Goal: Use online tool/utility

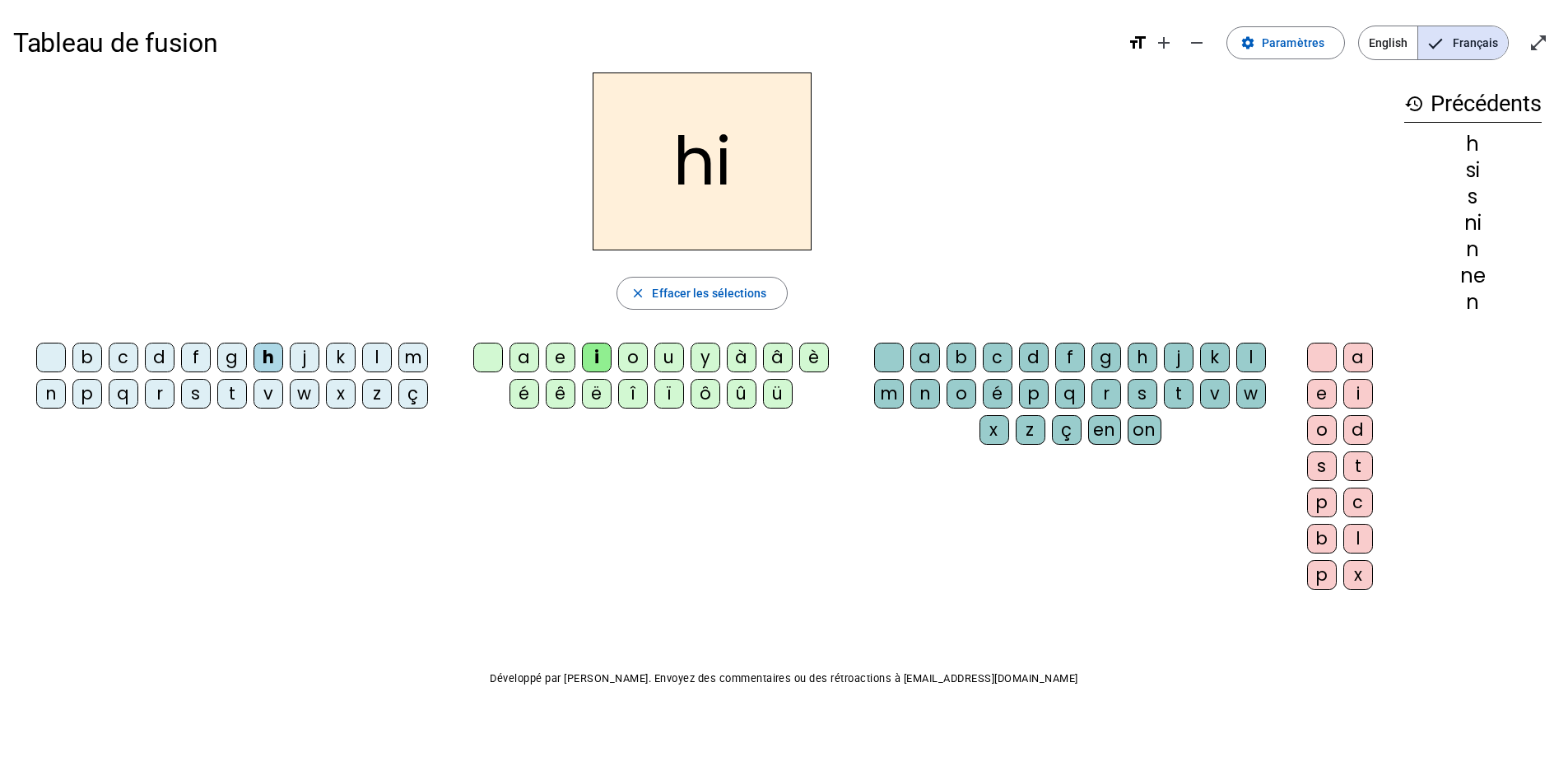
click at [414, 365] on div "m" at bounding box center [413, 357] width 29 height 29
drag, startPoint x: 714, startPoint y: 284, endPoint x: 441, endPoint y: 258, distance: 274.2
click at [714, 284] on span "Effacer les sélections" at bounding box center [709, 293] width 114 height 20
click at [411, 357] on div "m" at bounding box center [413, 357] width 29 height 29
click at [598, 362] on div "i" at bounding box center [596, 357] width 29 height 29
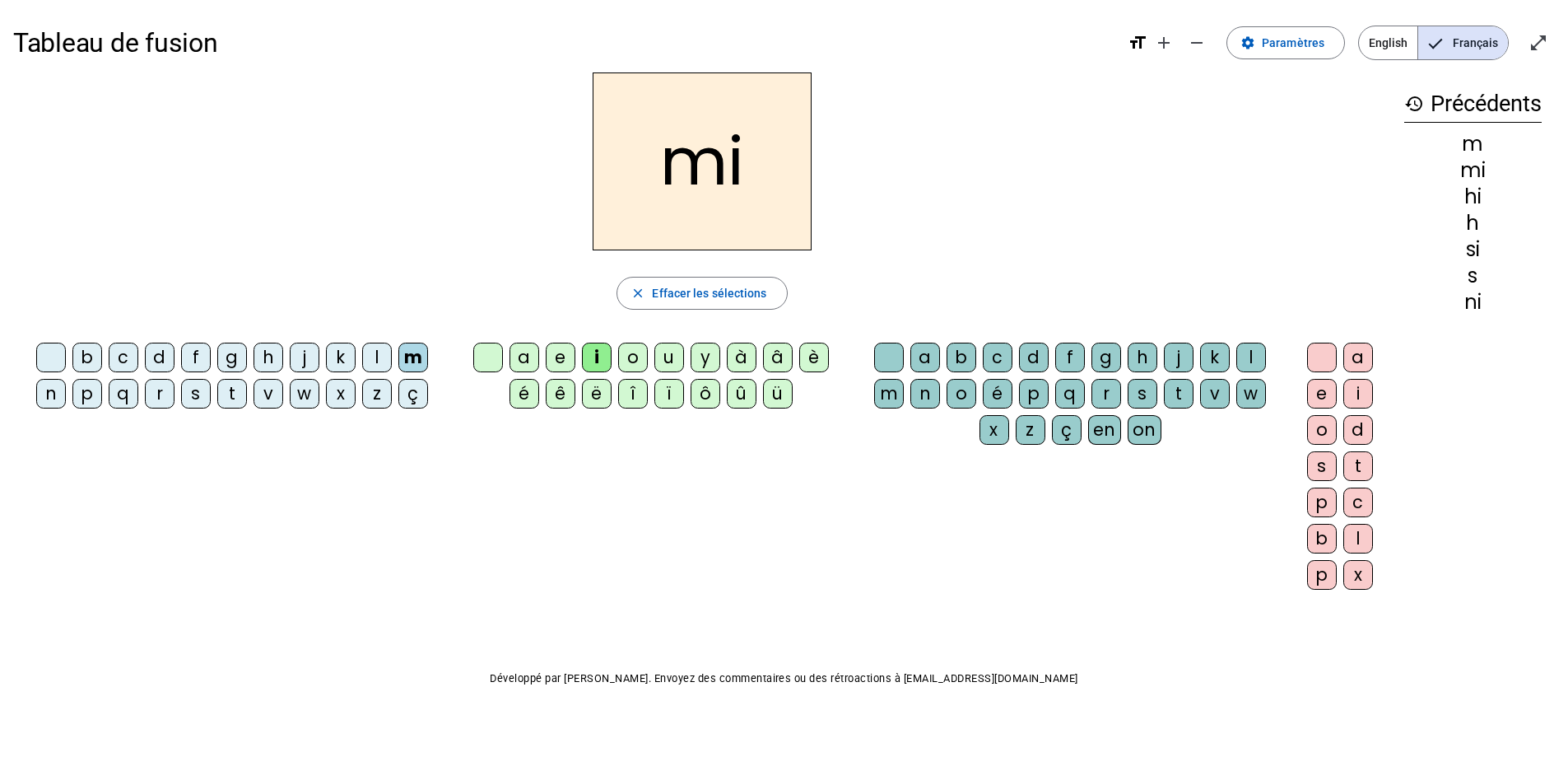
click at [1246, 351] on div "l" at bounding box center [1251, 357] width 29 height 29
click at [720, 294] on span "Effacer les sélections" at bounding box center [709, 293] width 114 height 20
drag, startPoint x: 180, startPoint y: 386, endPoint x: 192, endPoint y: 388, distance: 12.2
click at [182, 386] on div "s" at bounding box center [196, 394] width 29 height 29
click at [595, 353] on div "i" at bounding box center [596, 357] width 29 height 29
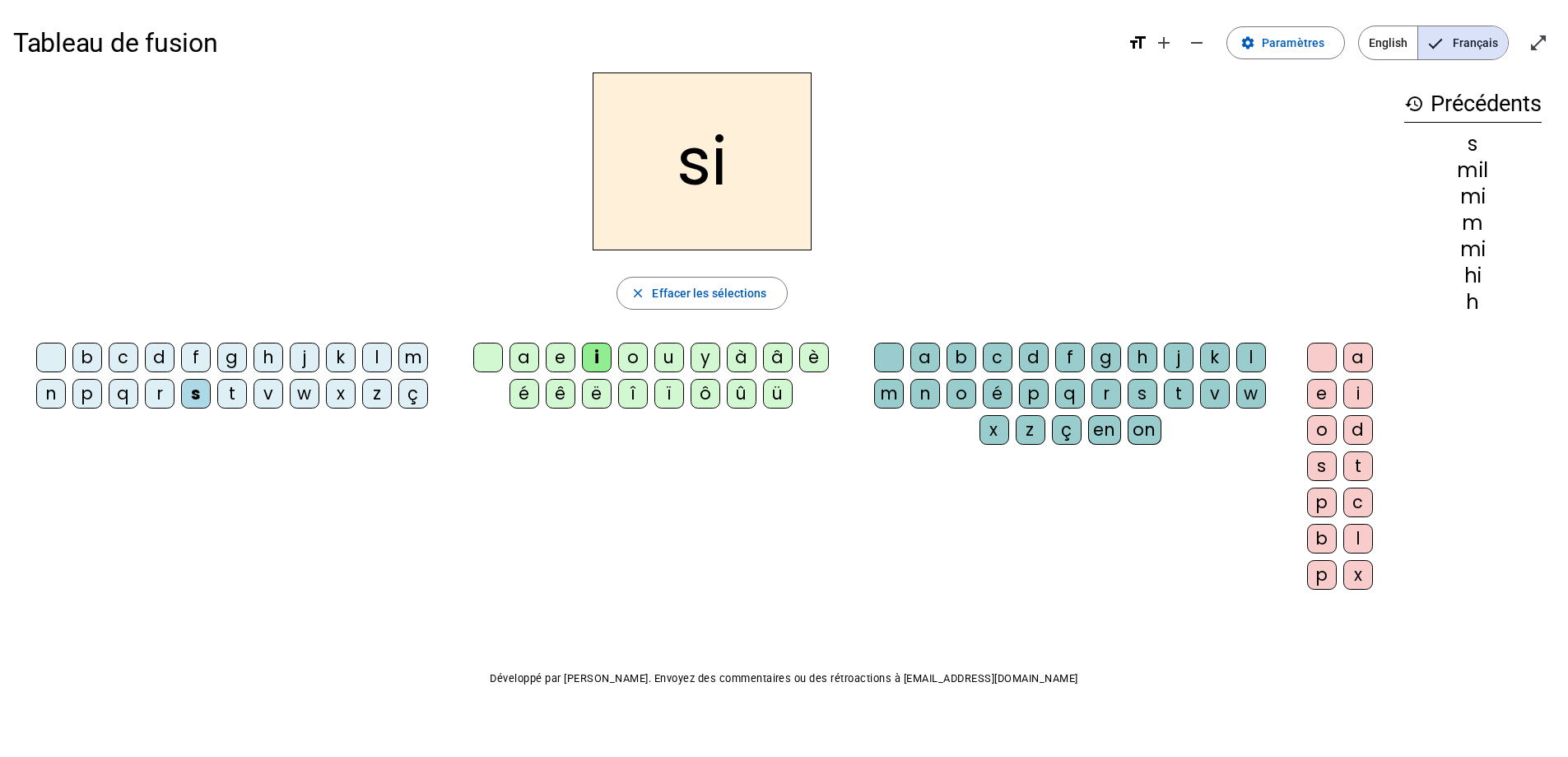
click at [1242, 354] on div "l" at bounding box center [1251, 357] width 29 height 29
click at [654, 309] on span "button" at bounding box center [701, 293] width 169 height 40
click at [193, 383] on div "s" at bounding box center [196, 394] width 29 height 29
click at [594, 349] on div "i" at bounding box center [596, 357] width 29 height 29
click at [688, 283] on span "button" at bounding box center [701, 293] width 169 height 40
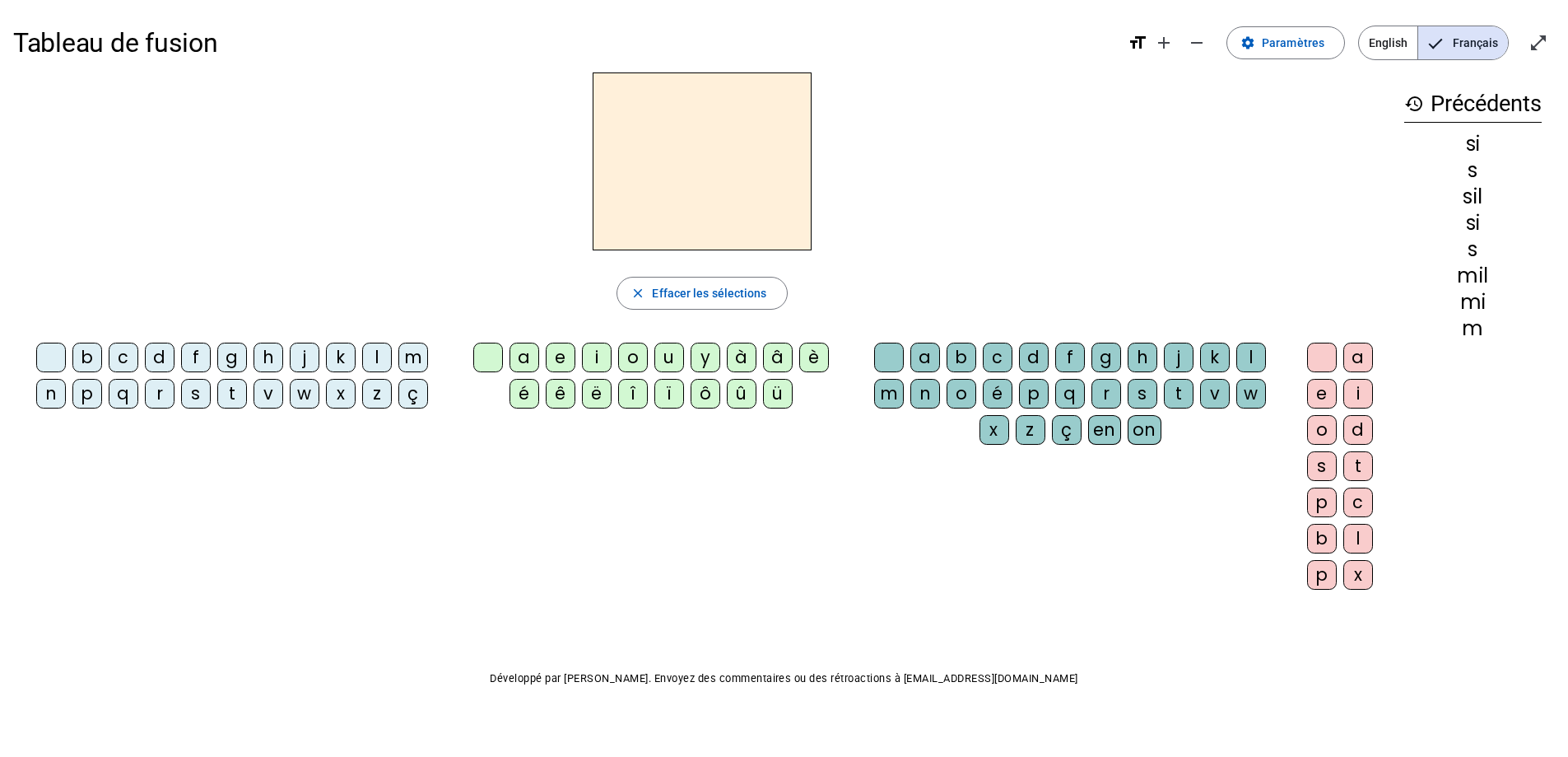
click at [49, 391] on div "n" at bounding box center [51, 394] width 29 height 29
click at [589, 363] on div "i" at bounding box center [596, 357] width 29 height 29
click at [676, 289] on span "Effacer les sélections" at bounding box center [709, 293] width 114 height 20
click at [46, 395] on div "n" at bounding box center [51, 394] width 29 height 29
click at [564, 354] on div "e" at bounding box center [560, 357] width 29 height 29
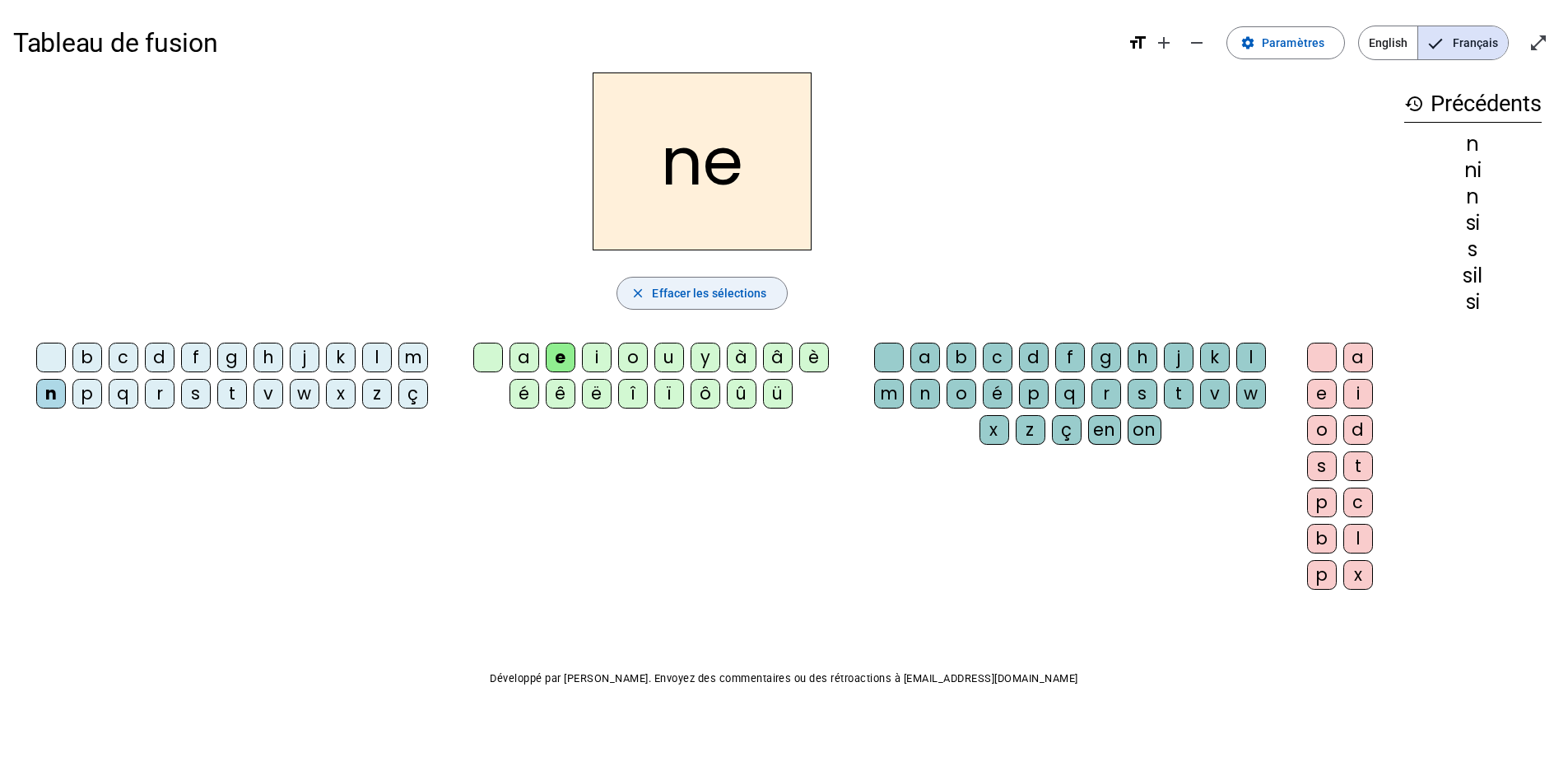
click at [660, 287] on span "Effacer les sélections" at bounding box center [709, 293] width 114 height 20
drag, startPoint x: 364, startPoint y: 350, endPoint x: 374, endPoint y: 350, distance: 10.0
click at [370, 350] on div "l" at bounding box center [377, 357] width 29 height 29
click at [555, 358] on div "e" at bounding box center [560, 357] width 29 height 29
click at [660, 295] on span "Effacer les sélections" at bounding box center [709, 293] width 114 height 20
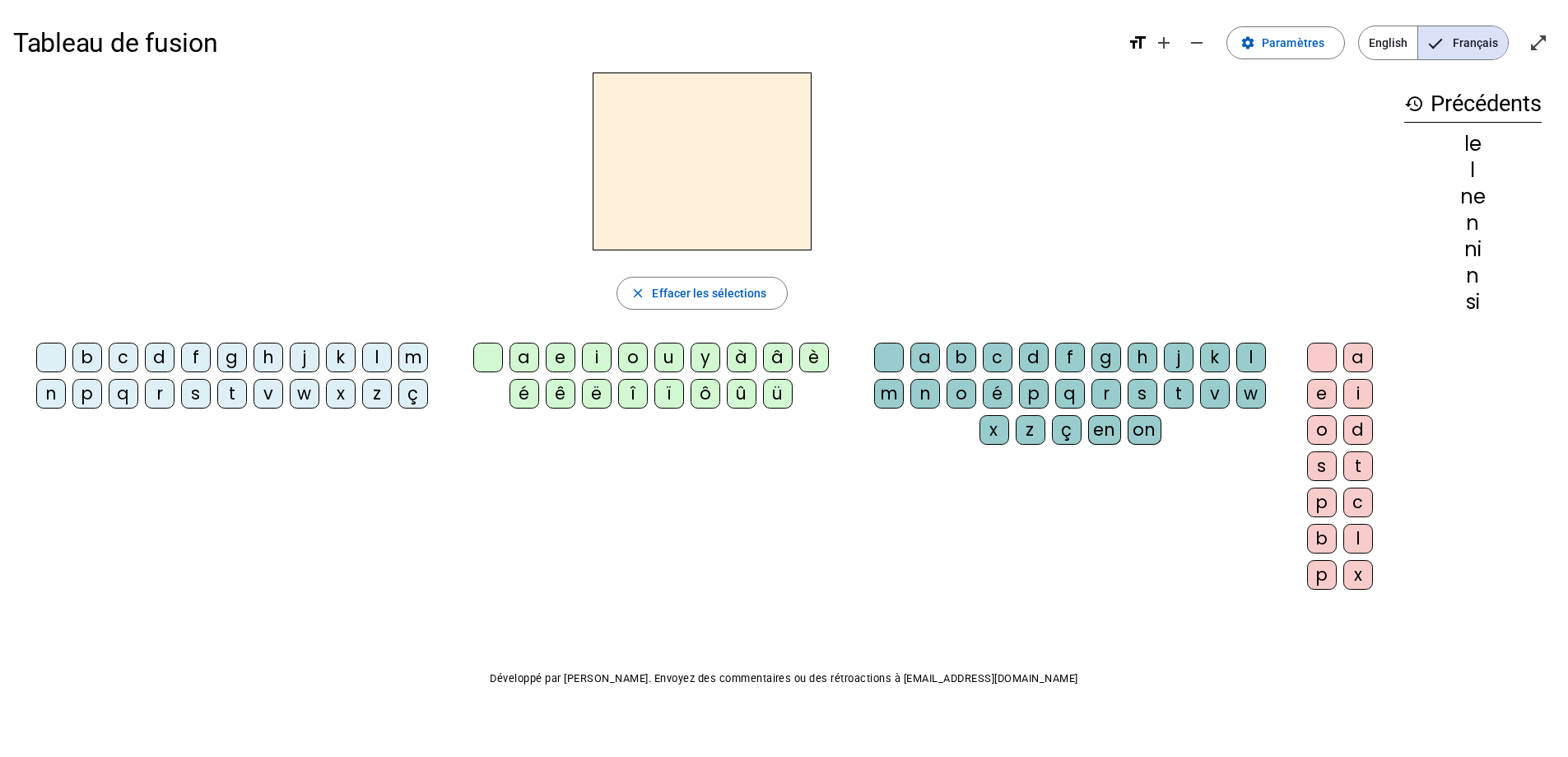
drag, startPoint x: 163, startPoint y: 358, endPoint x: 218, endPoint y: 359, distance: 55.0
click at [169, 359] on div "d" at bounding box center [159, 357] width 29 height 29
click at [558, 359] on div "e" at bounding box center [560, 357] width 29 height 29
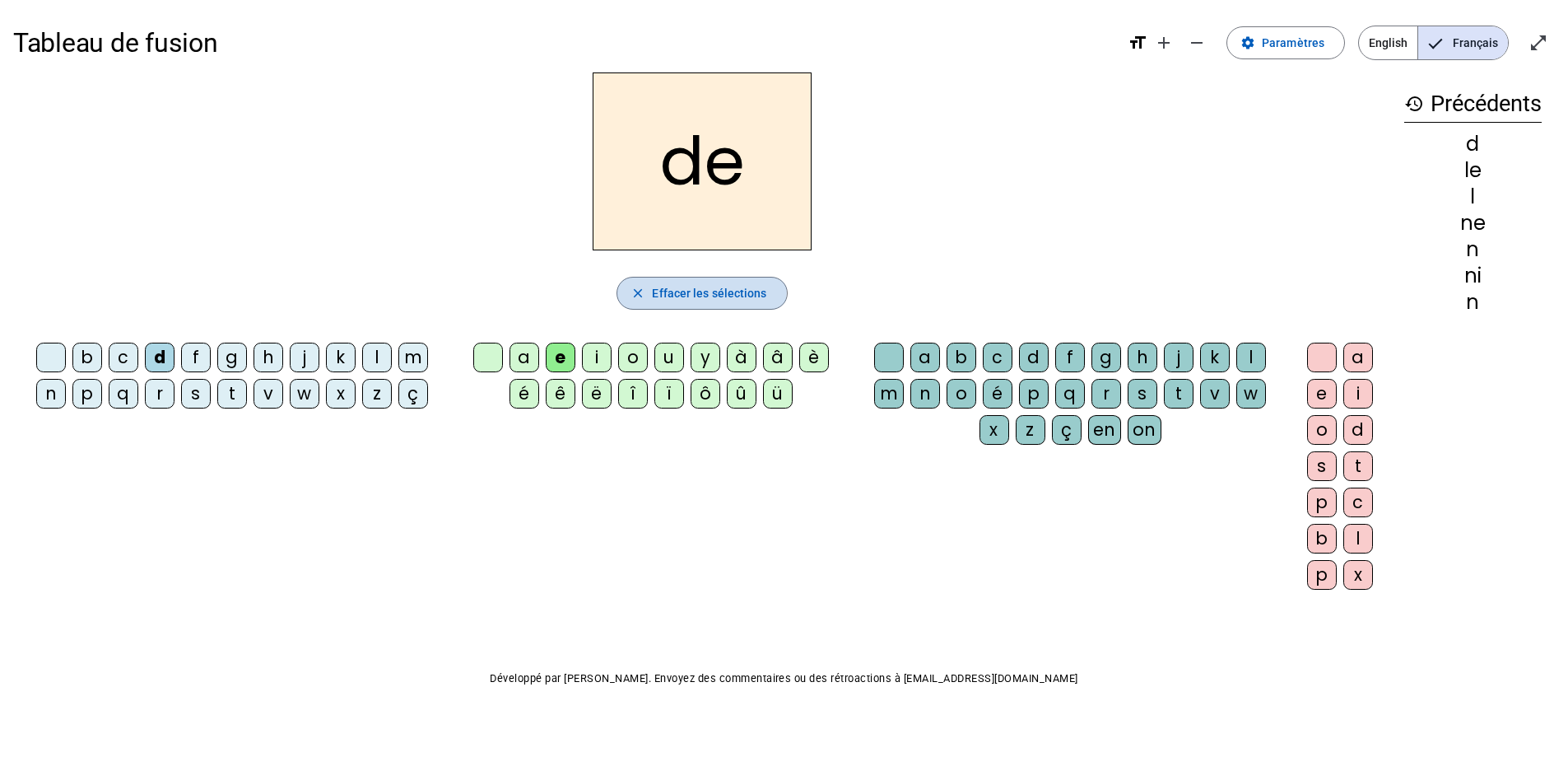
click at [663, 287] on span "Effacer les sélections" at bounding box center [709, 293] width 114 height 20
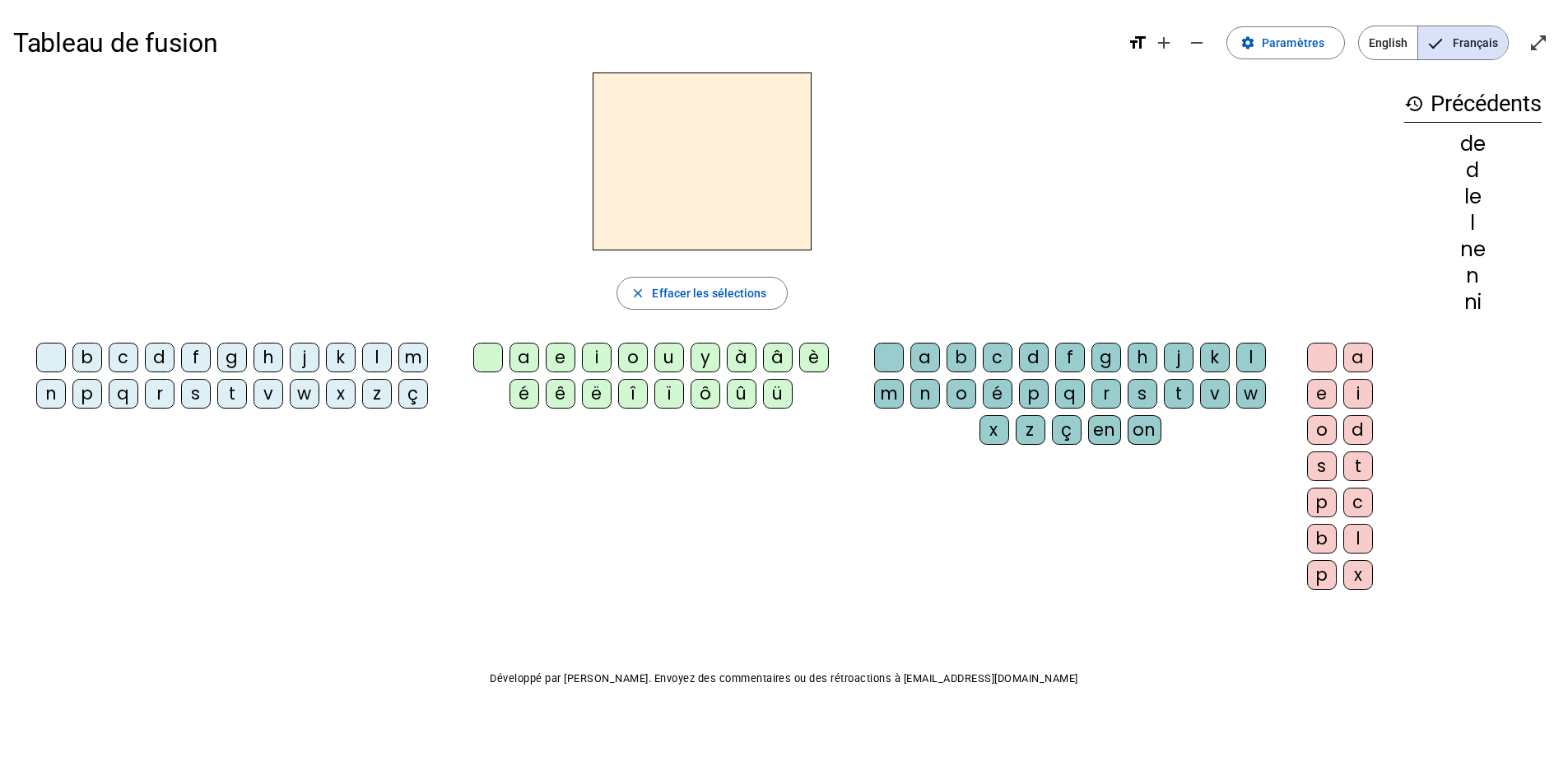
drag, startPoint x: 202, startPoint y: 390, endPoint x: 309, endPoint y: 387, distance: 107.0
click at [211, 390] on letter-bubble "s" at bounding box center [199, 397] width 36 height 36
click at [552, 350] on div "e" at bounding box center [560, 357] width 29 height 29
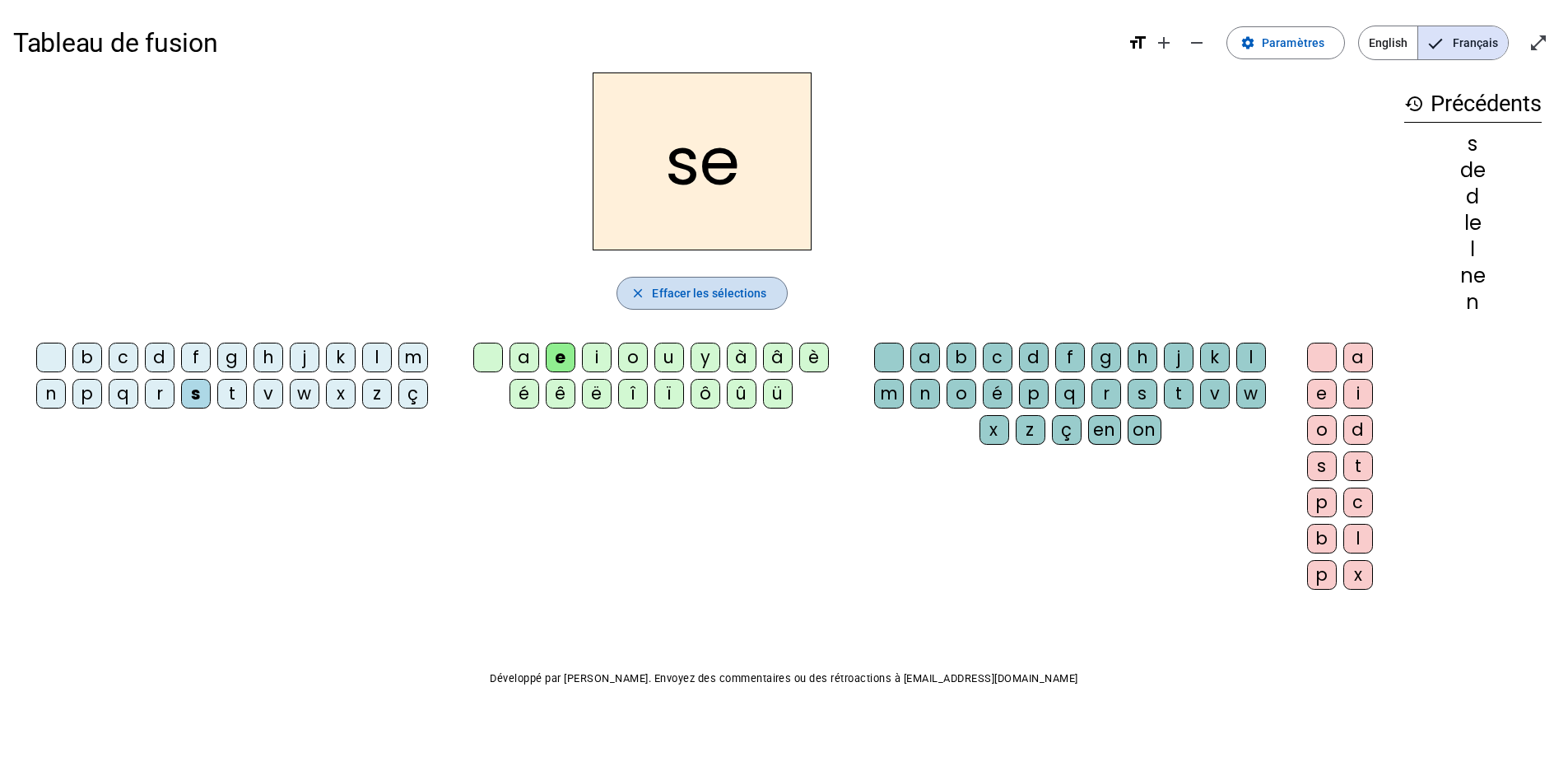
click at [686, 284] on span "Effacer les sélections" at bounding box center [709, 293] width 114 height 20
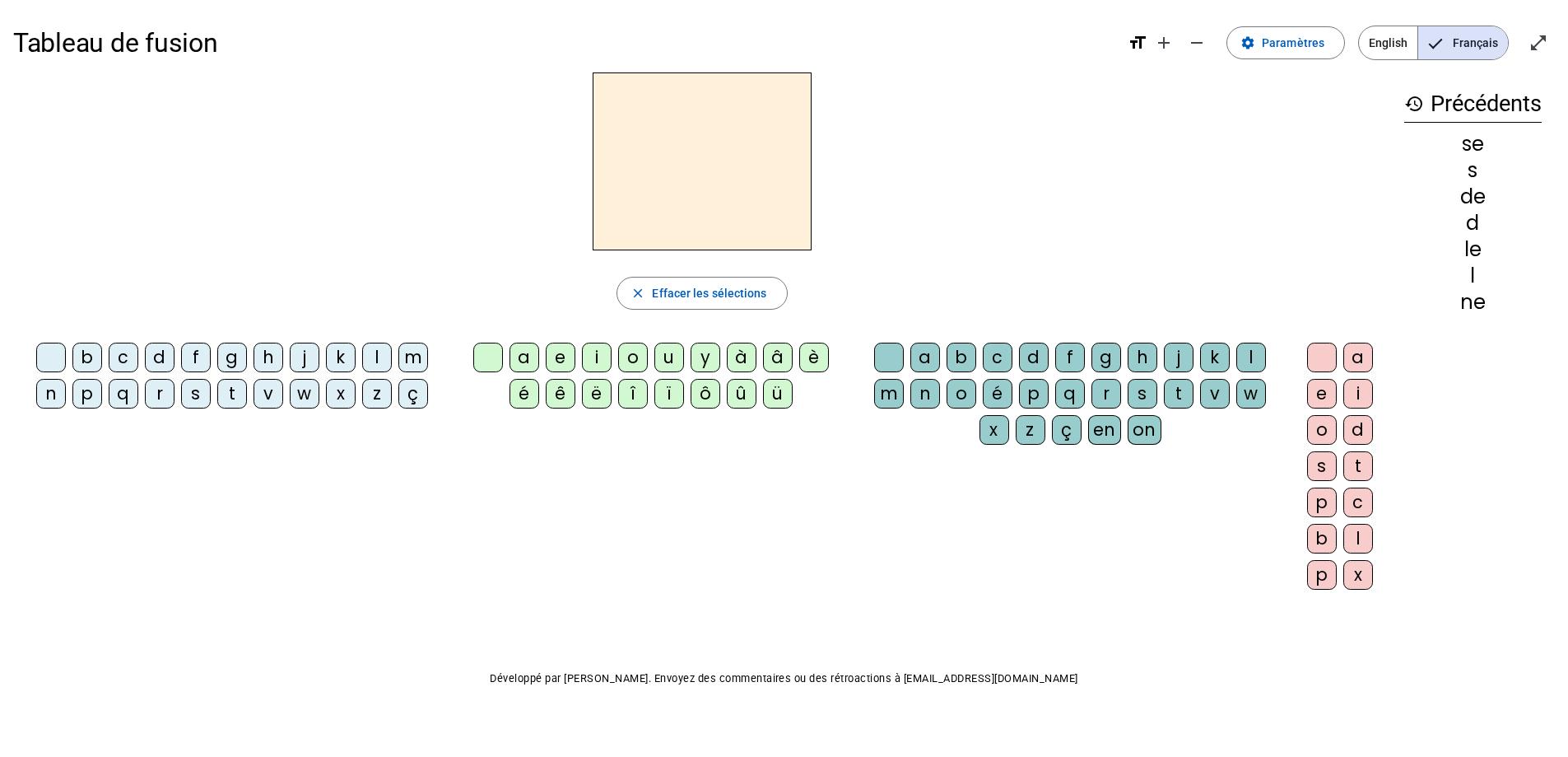
click at [238, 395] on div "t" at bounding box center [232, 394] width 29 height 29
click at [556, 356] on div "e" at bounding box center [560, 357] width 29 height 29
click at [684, 279] on span "button" at bounding box center [701, 293] width 169 height 40
drag, startPoint x: 219, startPoint y: 386, endPoint x: 244, endPoint y: 395, distance: 26.6
click at [240, 395] on div "t" at bounding box center [232, 394] width 29 height 29
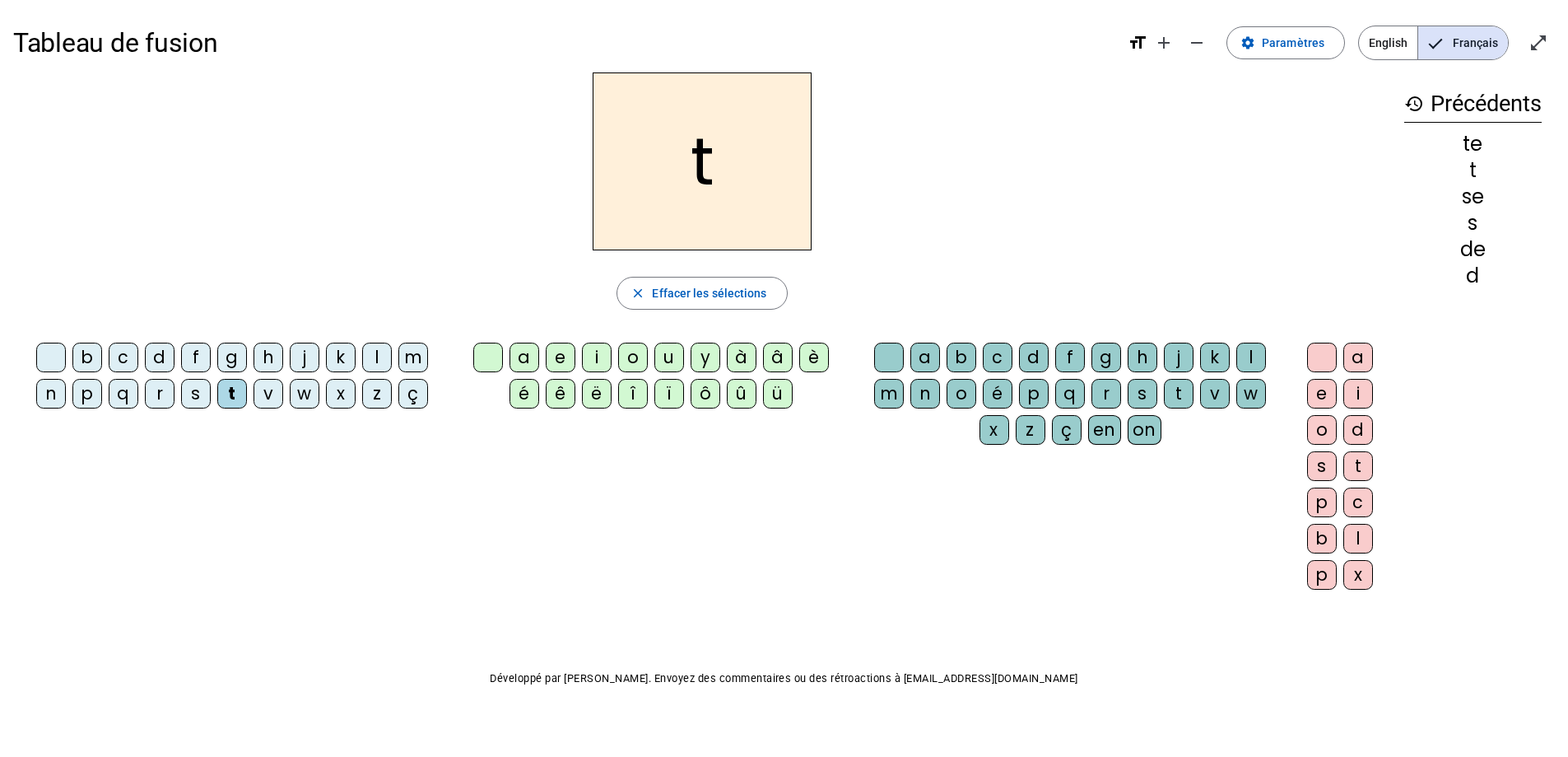
click at [521, 357] on div "a" at bounding box center [524, 357] width 29 height 29
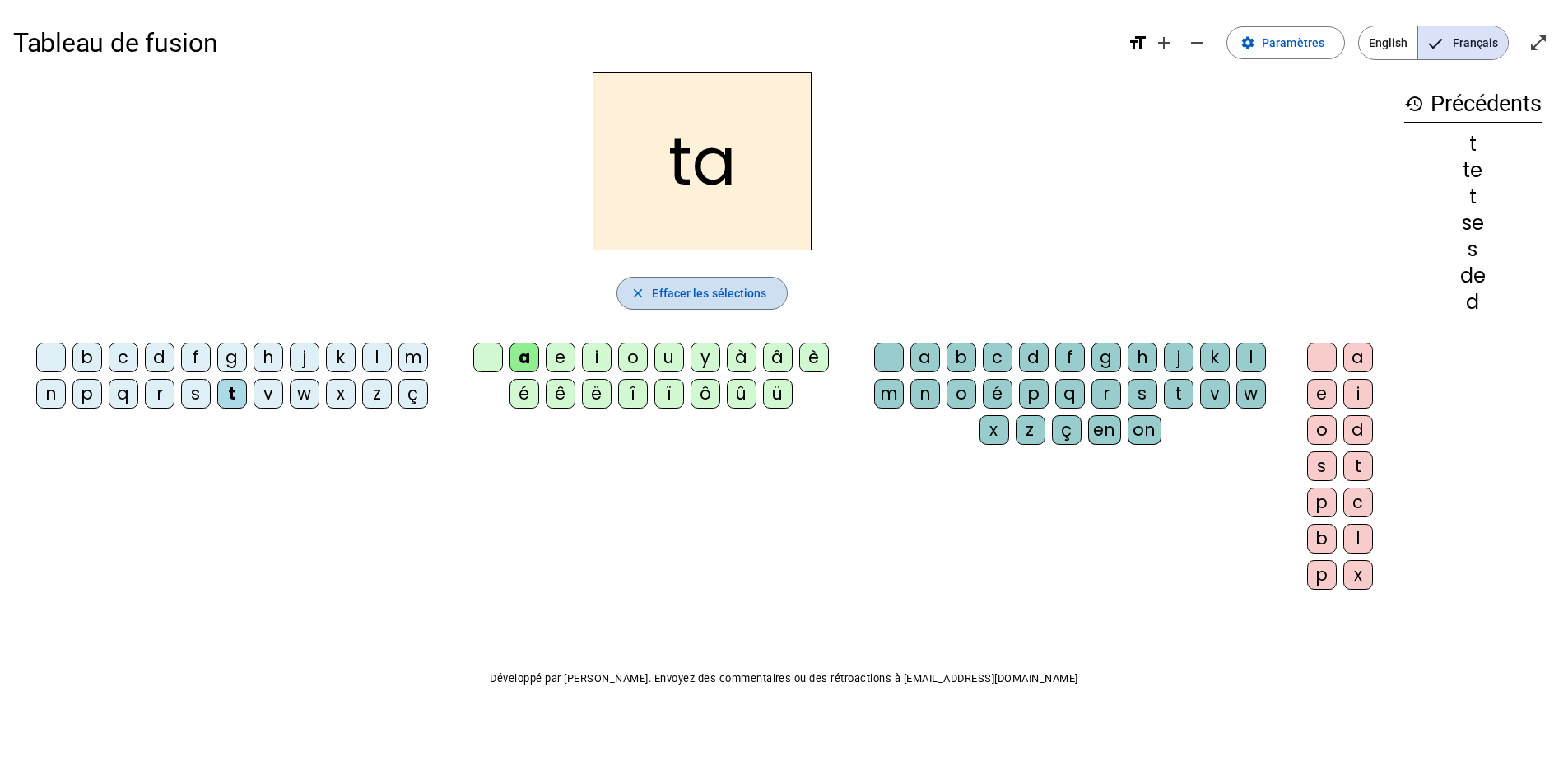
click at [685, 291] on span "Effacer les sélections" at bounding box center [709, 293] width 114 height 20
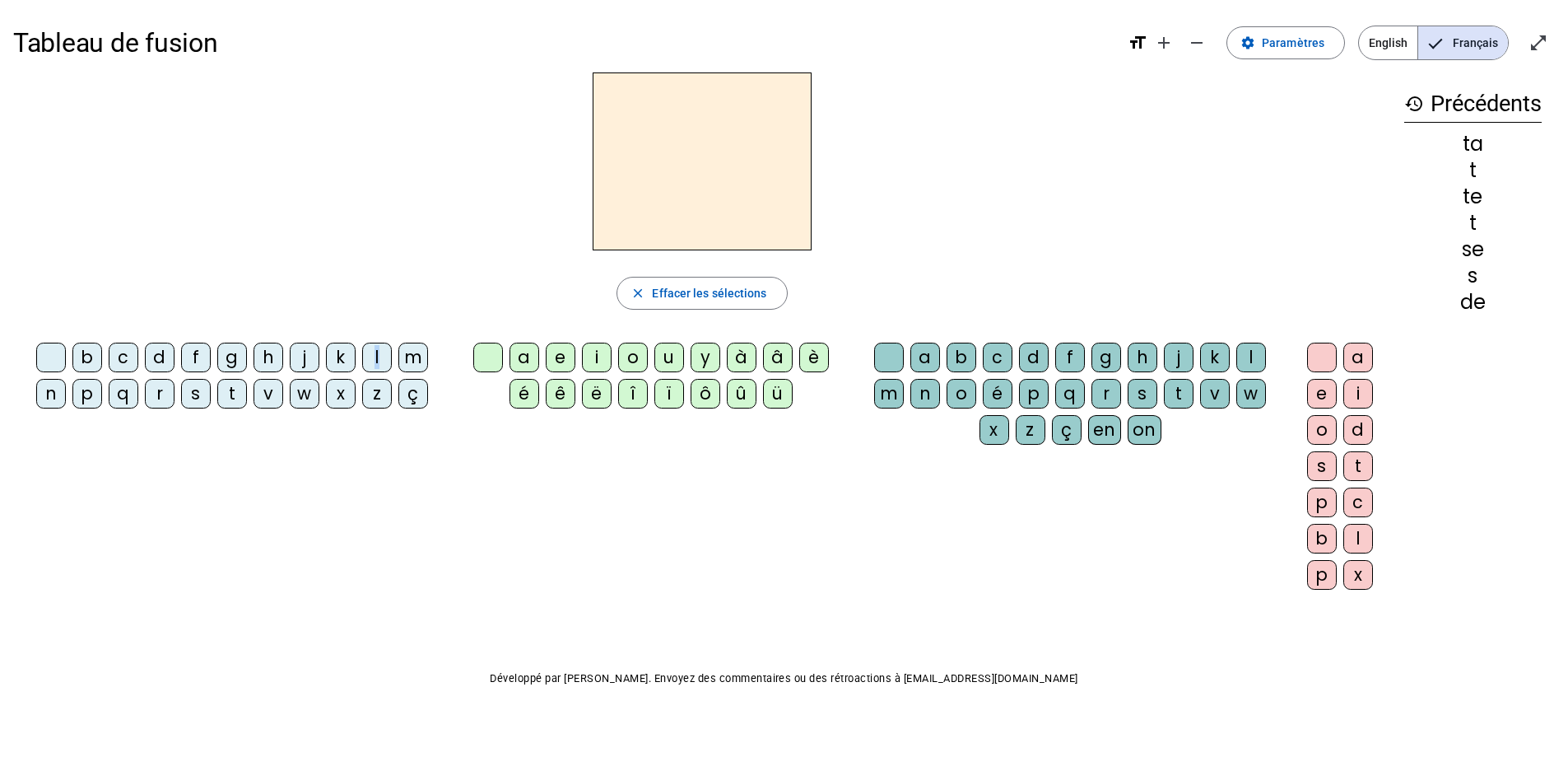
click at [382, 358] on div "l" at bounding box center [377, 357] width 29 height 29
click at [529, 362] on div "a" at bounding box center [524, 357] width 29 height 29
drag, startPoint x: 673, startPoint y: 289, endPoint x: 641, endPoint y: 301, distance: 34.2
click at [673, 290] on span "Effacer les sélections" at bounding box center [709, 293] width 114 height 20
click at [412, 358] on div "m" at bounding box center [413, 357] width 29 height 29
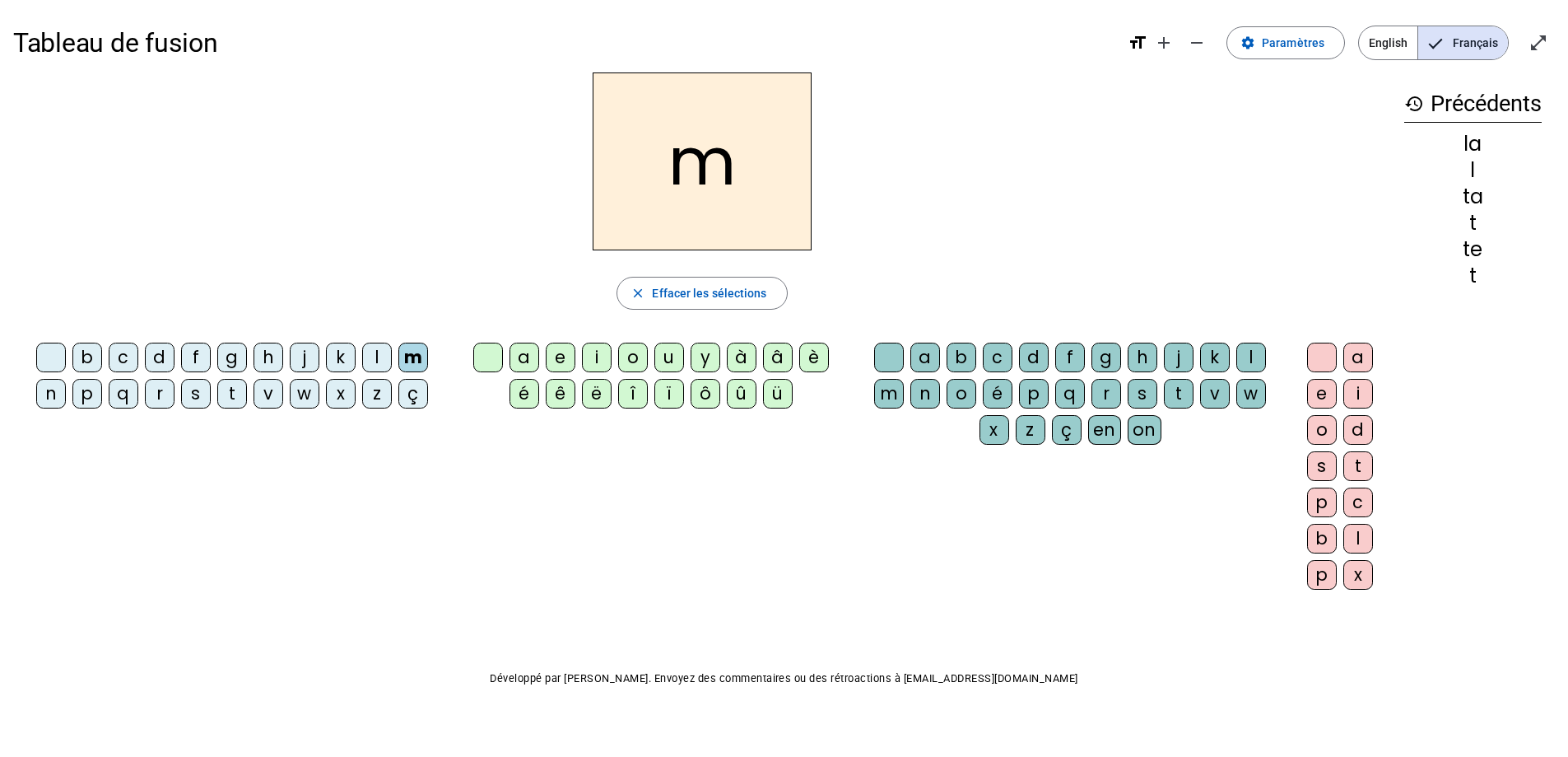
click at [518, 346] on div "a" at bounding box center [524, 357] width 29 height 29
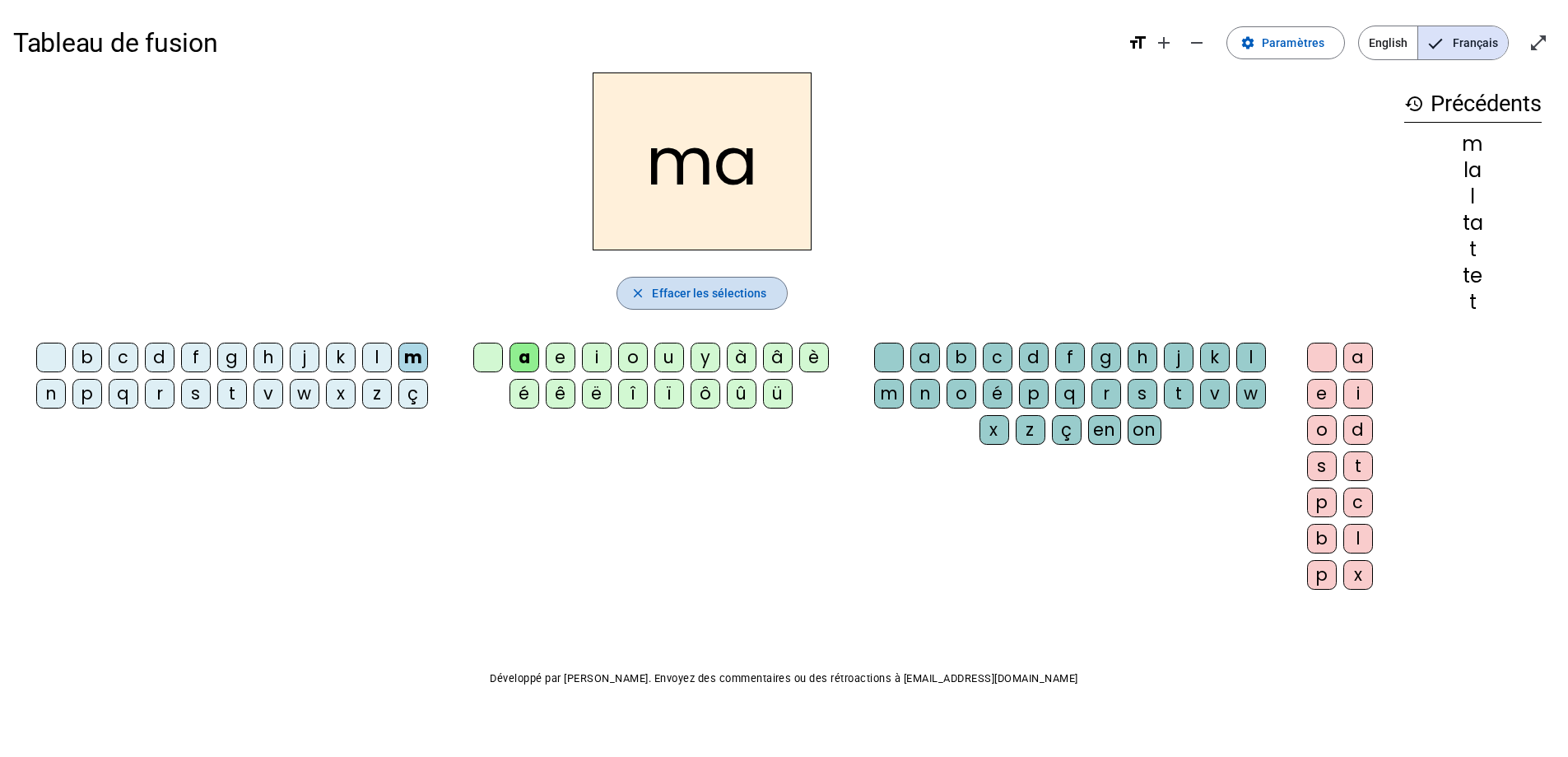
click at [666, 290] on span "Effacer les sélections" at bounding box center [709, 293] width 114 height 20
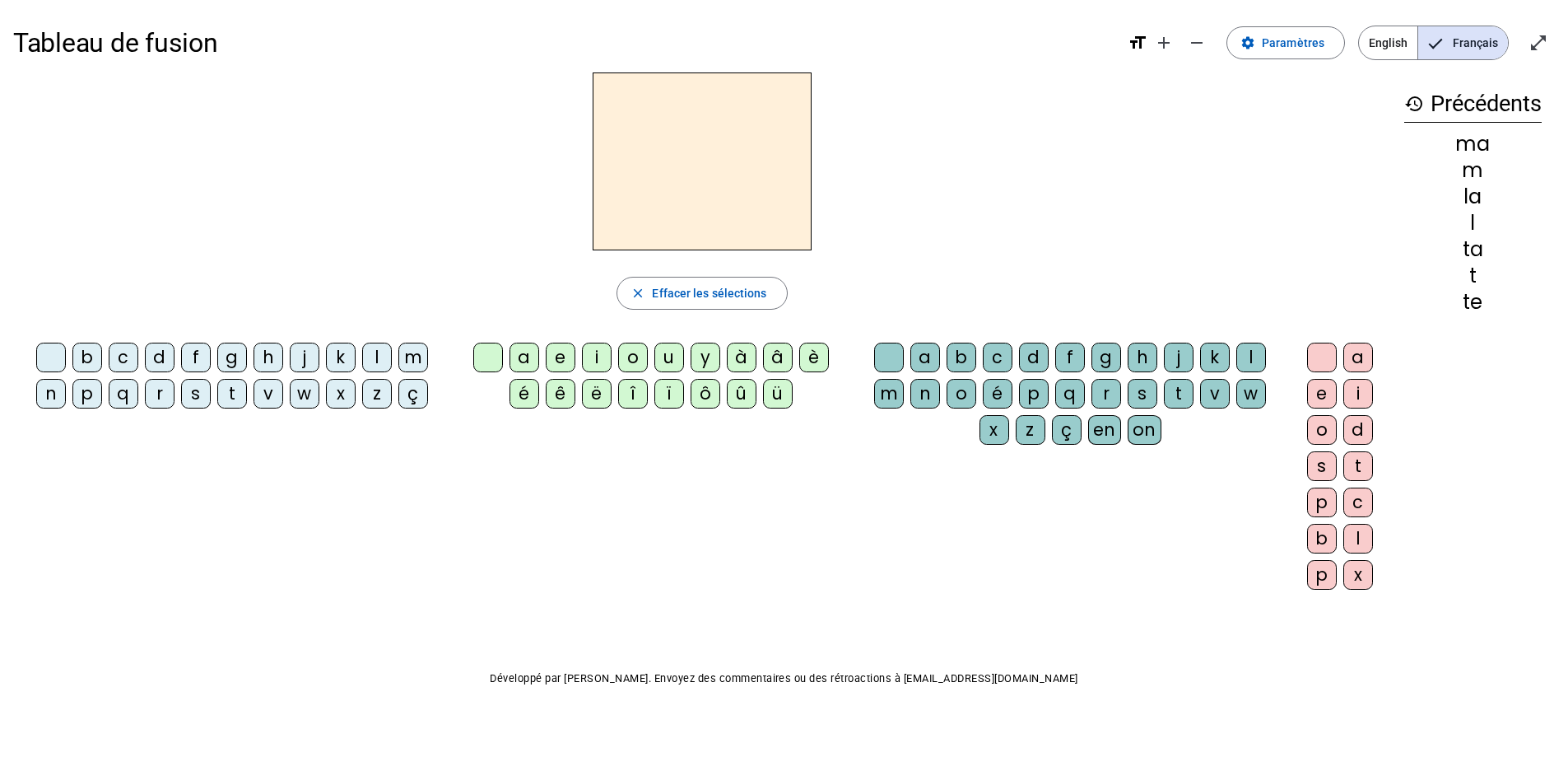
click at [185, 391] on div "s" at bounding box center [196, 394] width 29 height 29
click at [527, 366] on div "a" at bounding box center [524, 357] width 29 height 29
click at [651, 293] on span "button" at bounding box center [701, 293] width 169 height 40
click at [192, 405] on div "s" at bounding box center [196, 394] width 29 height 29
click at [660, 350] on div "u" at bounding box center [669, 357] width 29 height 29
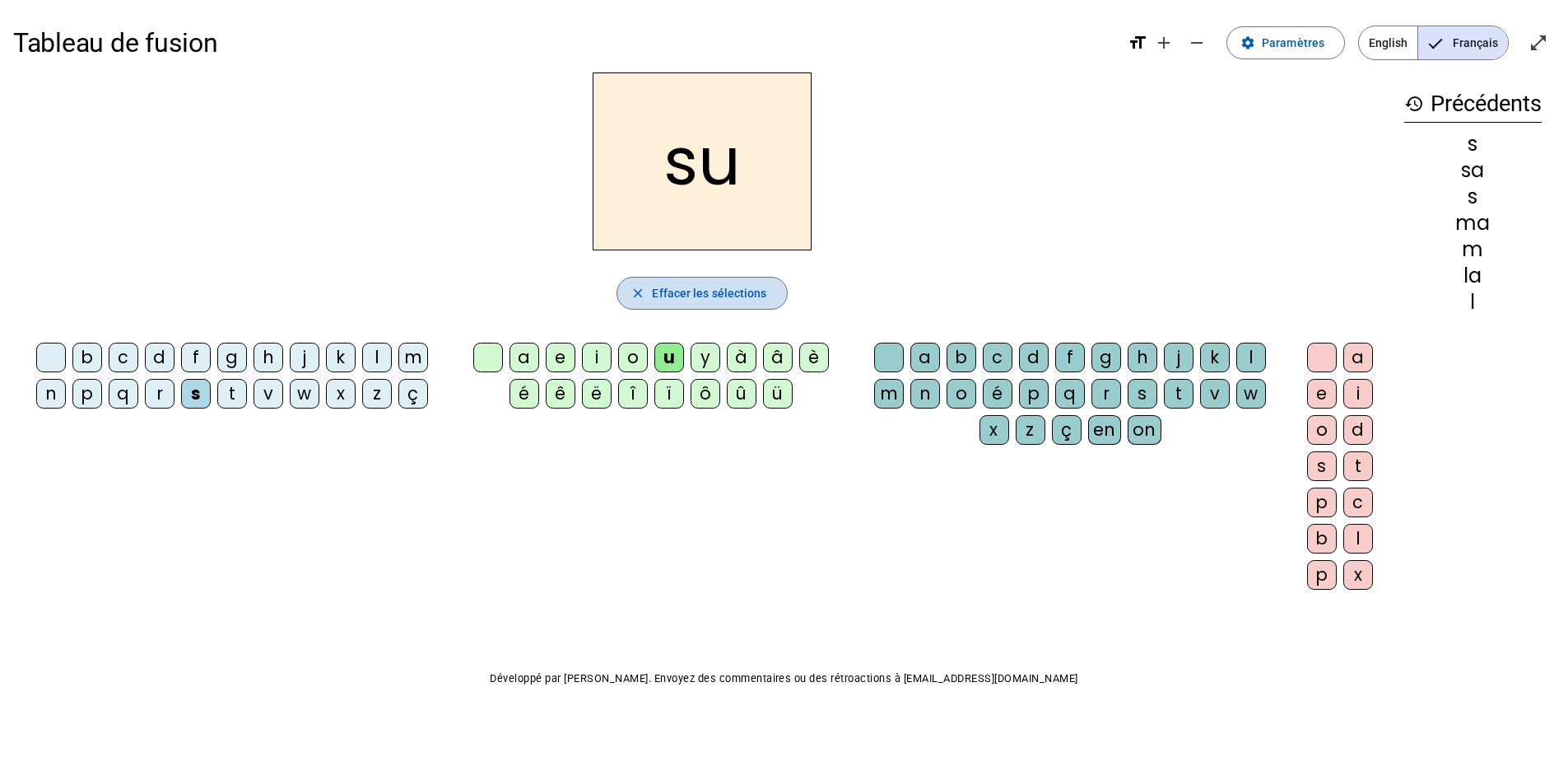
click at [692, 288] on span "Effacer les sélections" at bounding box center [709, 293] width 114 height 20
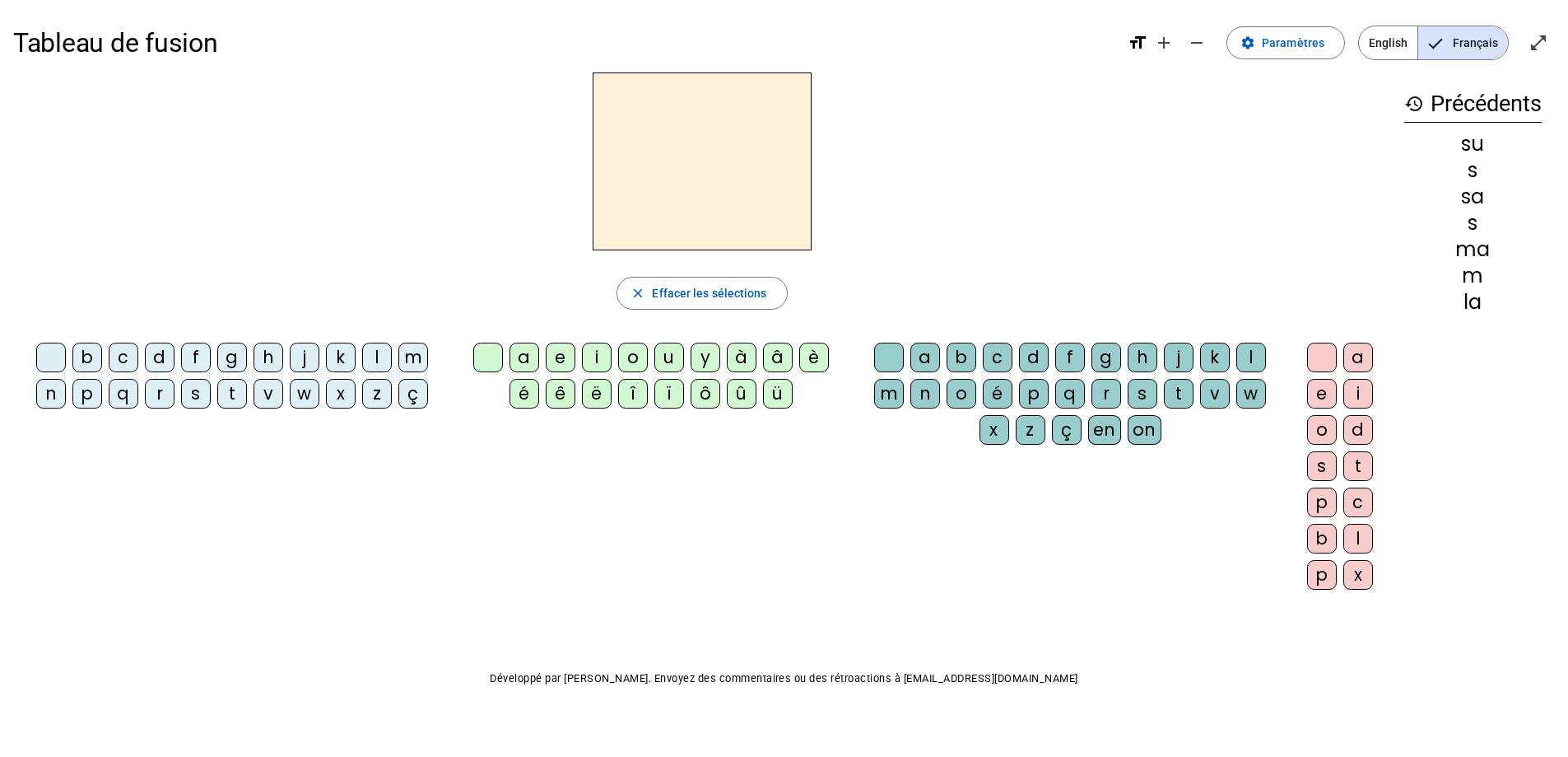
drag, startPoint x: 159, startPoint y: 357, endPoint x: 209, endPoint y: 366, distance: 50.8
click at [181, 363] on div "b c d f g h j k l m n p q r s t v w x z ç" at bounding box center [235, 379] width 431 height 73
click at [159, 352] on div "d" at bounding box center [159, 357] width 29 height 29
click at [660, 356] on div "u" at bounding box center [669, 357] width 29 height 29
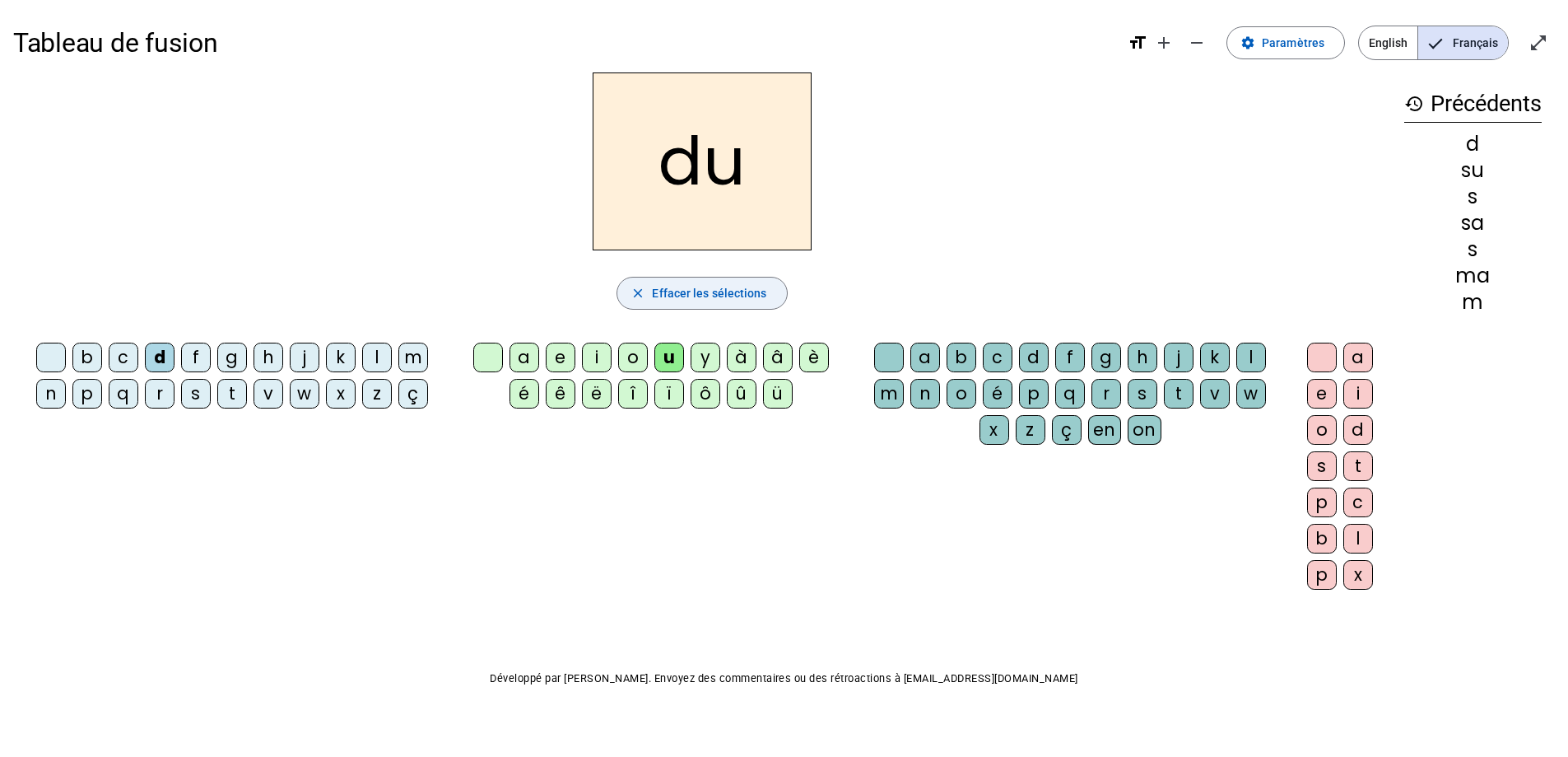
click at [697, 291] on span "Effacer les sélections" at bounding box center [709, 293] width 114 height 20
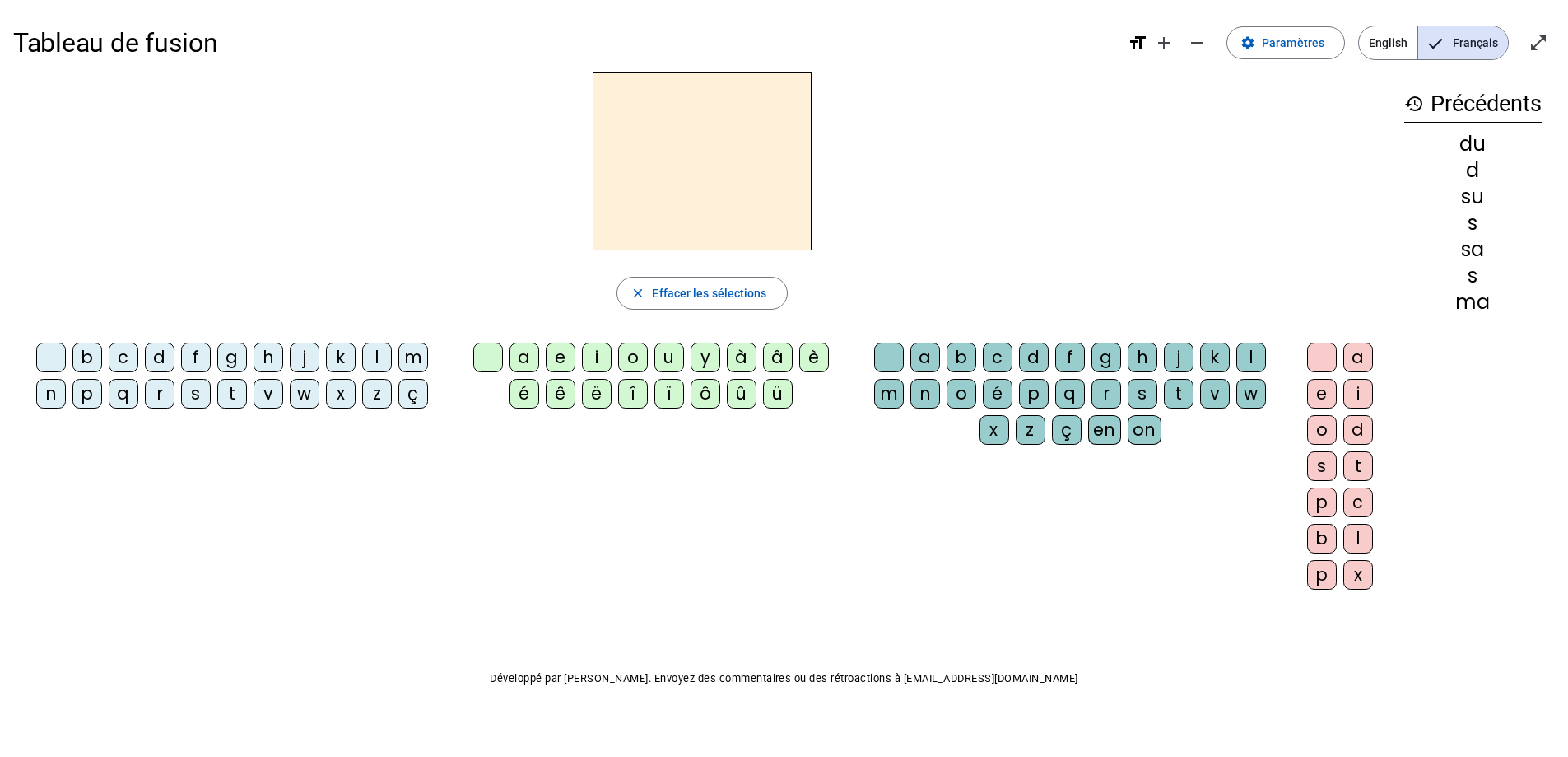
drag, startPoint x: 227, startPoint y: 395, endPoint x: 311, endPoint y: 383, distance: 84.9
click at [231, 394] on div "t" at bounding box center [232, 394] width 29 height 29
click at [669, 365] on div "u" at bounding box center [669, 357] width 29 height 29
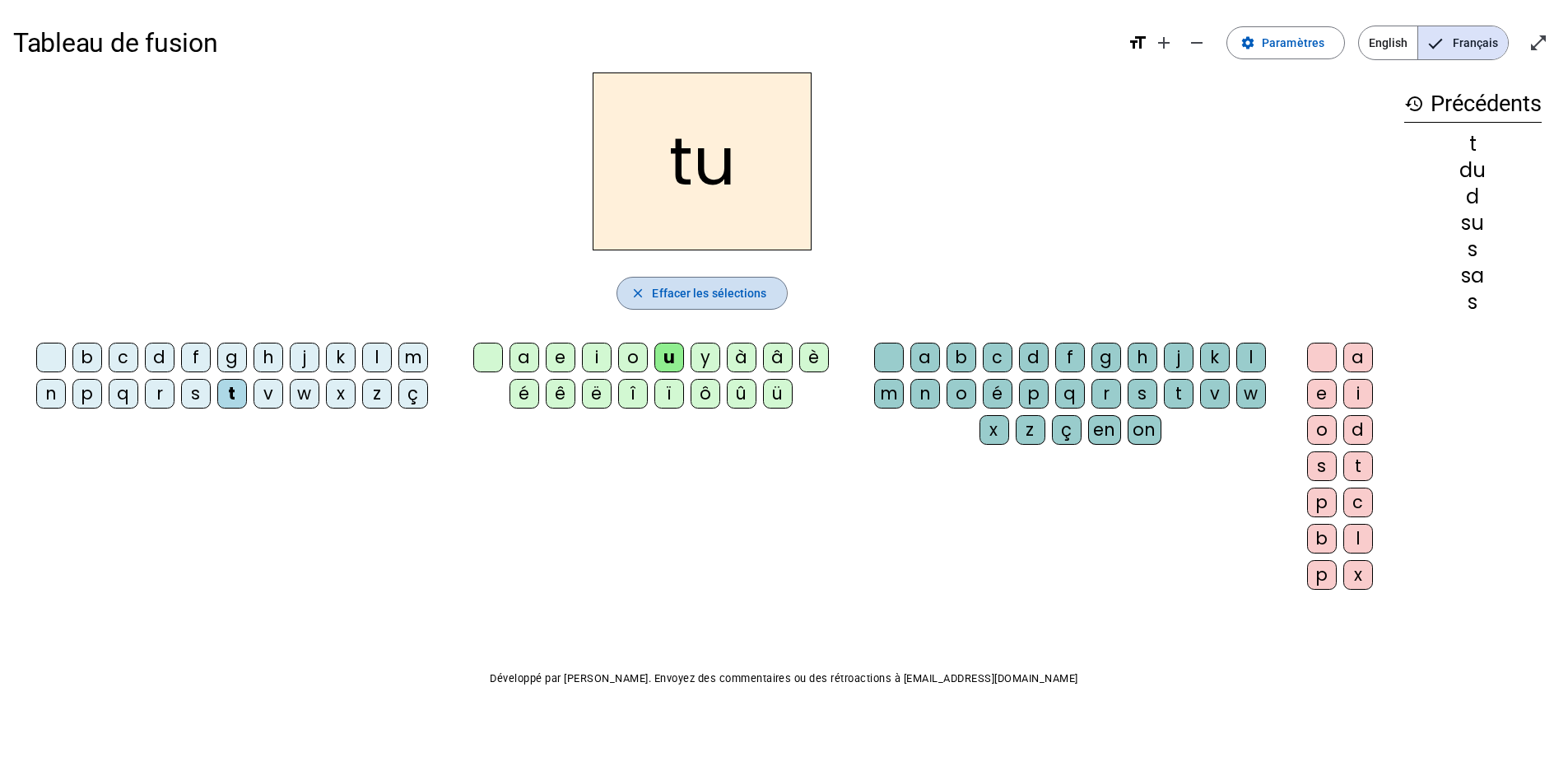
click at [660, 299] on span "Effacer les sélections" at bounding box center [709, 293] width 114 height 20
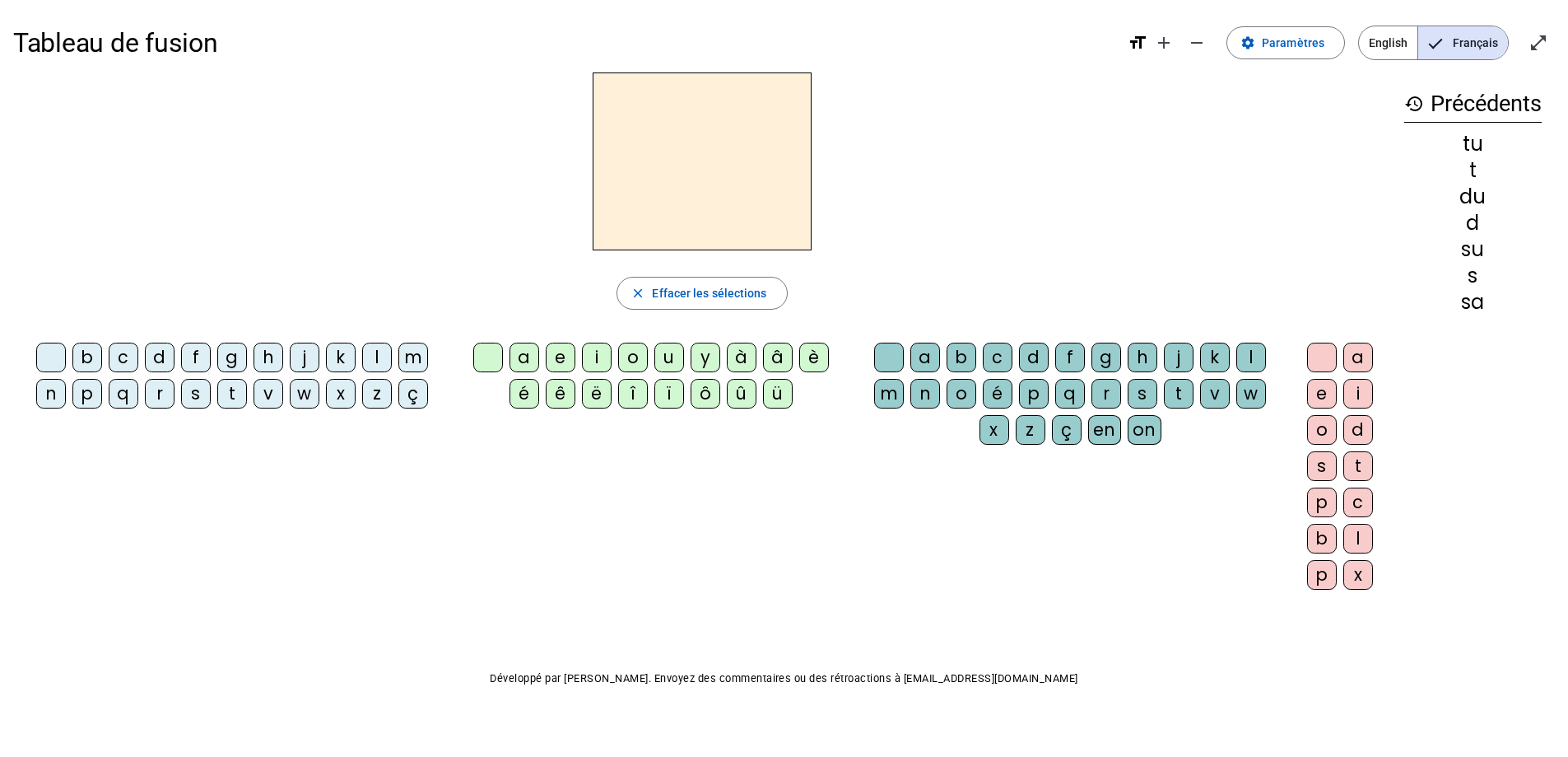
click at [385, 353] on div "l" at bounding box center [377, 357] width 29 height 29
click at [675, 356] on div "u" at bounding box center [669, 357] width 29 height 29
click at [694, 290] on span "Effacer les sélections" at bounding box center [709, 293] width 114 height 20
drag, startPoint x: 94, startPoint y: 362, endPoint x: 102, endPoint y: 365, distance: 8.5
click at [101, 361] on div "b" at bounding box center [88, 357] width 29 height 29
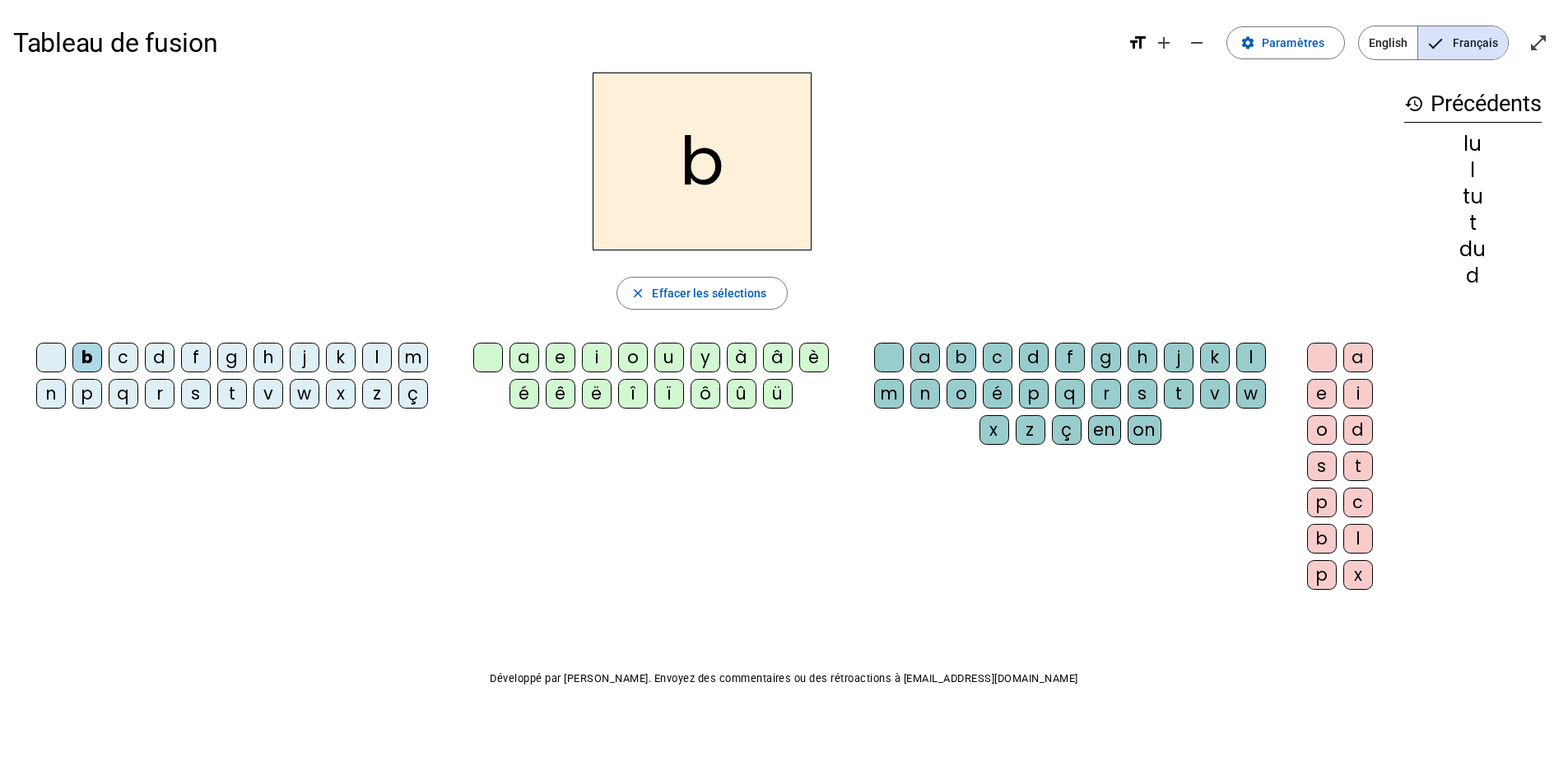
click at [668, 360] on div "u" at bounding box center [669, 357] width 29 height 29
drag, startPoint x: 694, startPoint y: 298, endPoint x: 504, endPoint y: 235, distance: 200.2
click at [694, 298] on span "Effacer les sélections" at bounding box center [709, 293] width 114 height 20
